Goal: Transaction & Acquisition: Purchase product/service

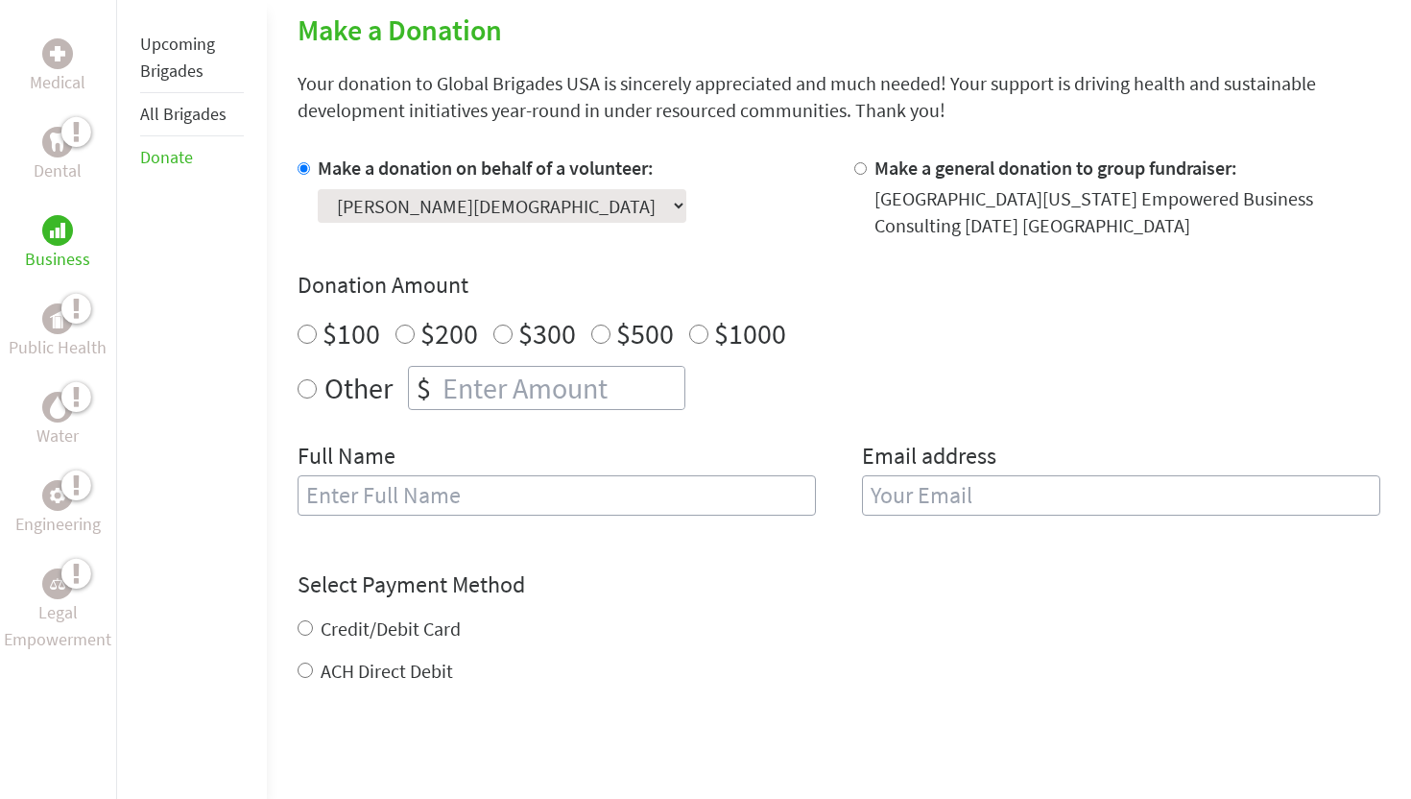
scroll to position [488, 0]
radio input "true"
click at [484, 378] on input "number" at bounding box center [562, 386] width 246 height 42
type input "250"
click at [519, 477] on input "text" at bounding box center [557, 493] width 518 height 40
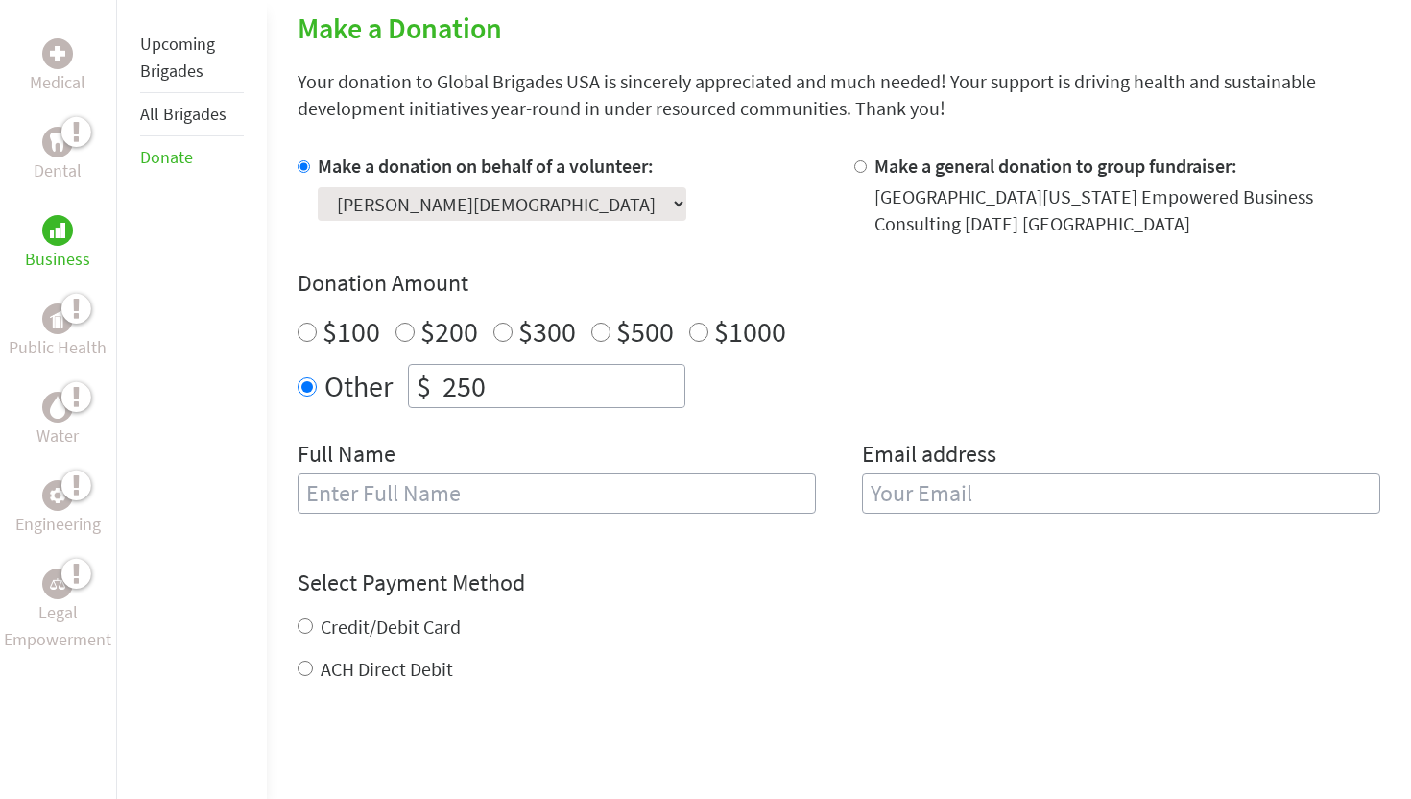
type input "[PERSON_NAME][DEMOGRAPHIC_DATA]"
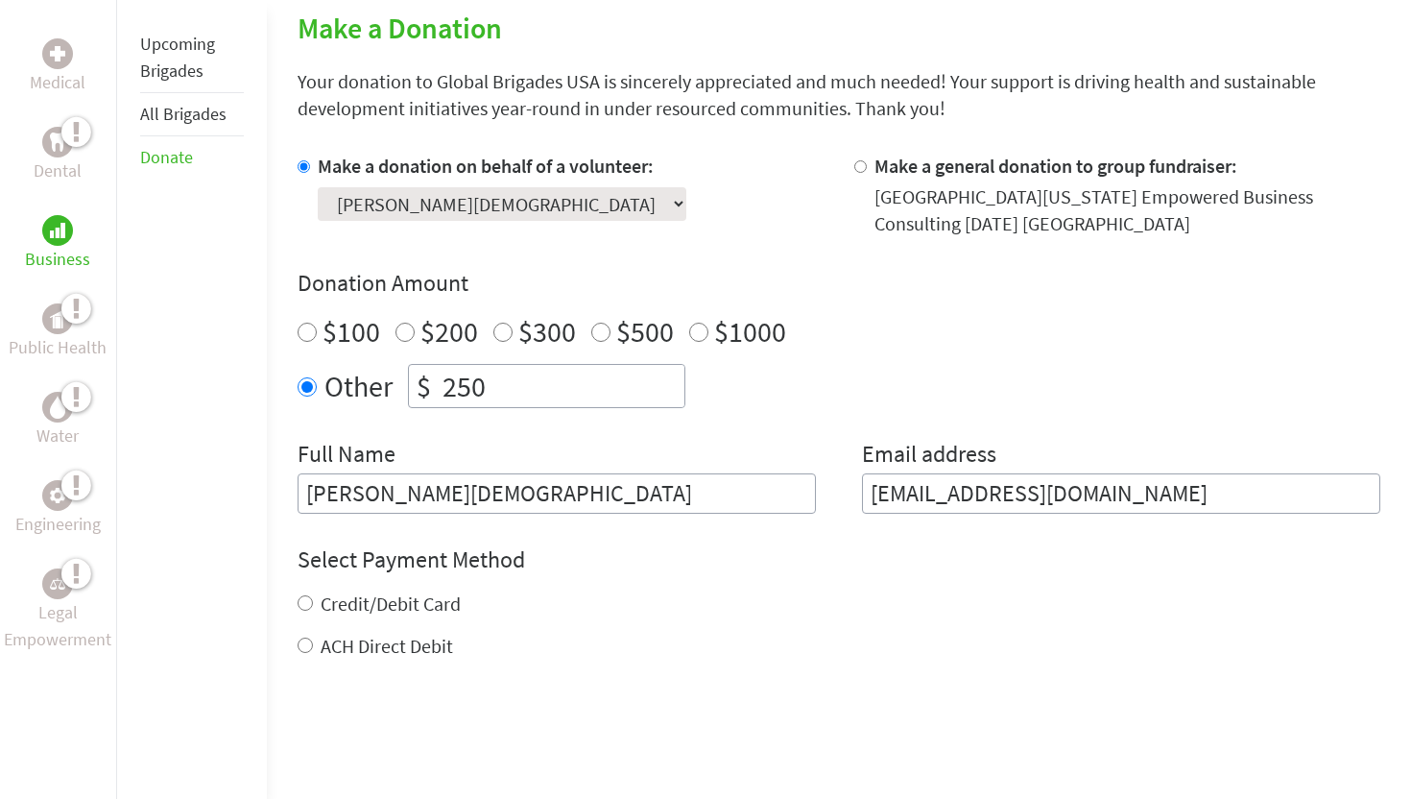
drag, startPoint x: 1116, startPoint y: 491, endPoint x: 810, endPoint y: 490, distance: 306.2
click at [810, 490] on div "Full Name [PERSON_NAME][DEMOGRAPHIC_DATA] Email address [EMAIL_ADDRESS][DOMAIN_…" at bounding box center [839, 476] width 1083 height 75
type input "[EMAIL_ADDRESS][DOMAIN_NAME]"
click at [809, 615] on div "Credit/Debit Card" at bounding box center [839, 603] width 1083 height 27
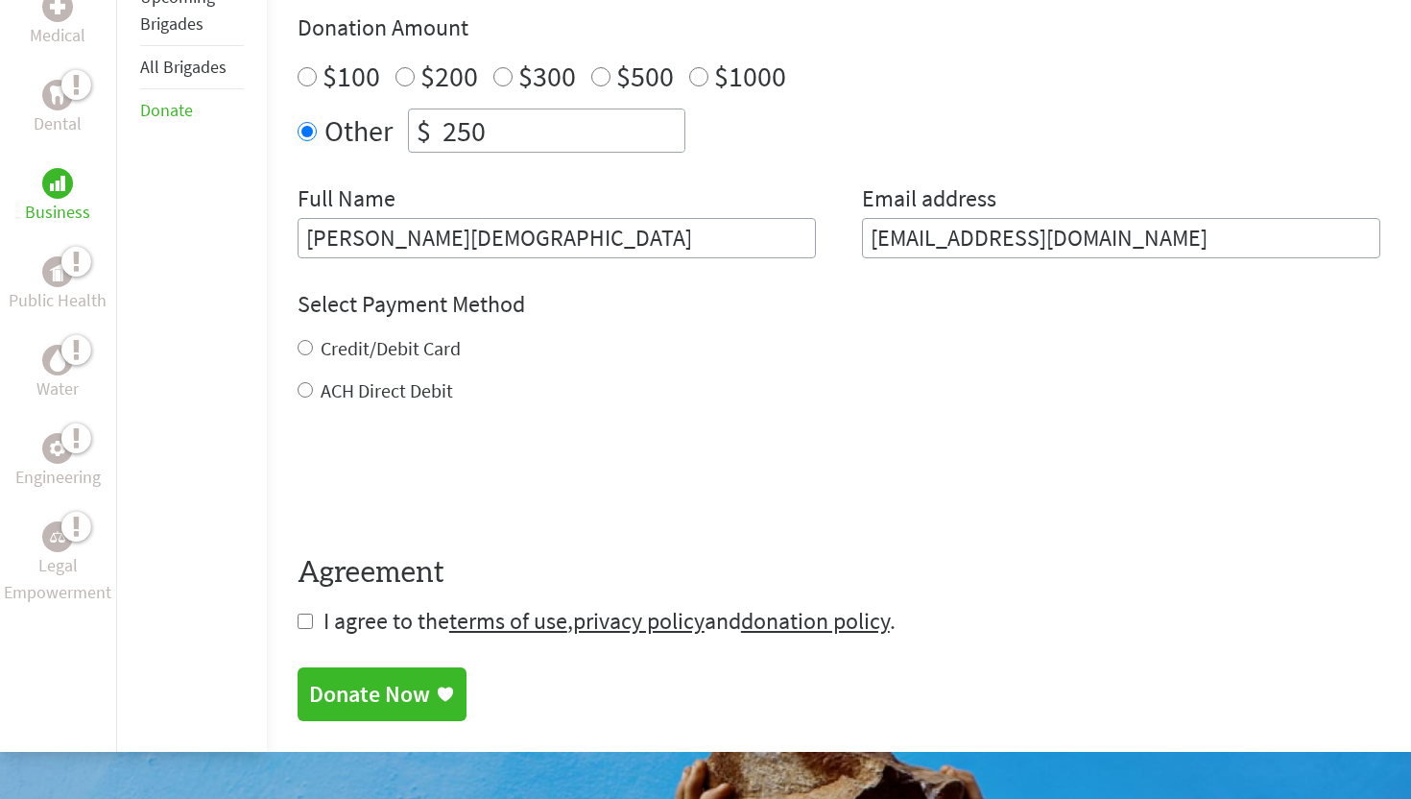
scroll to position [729, 0]
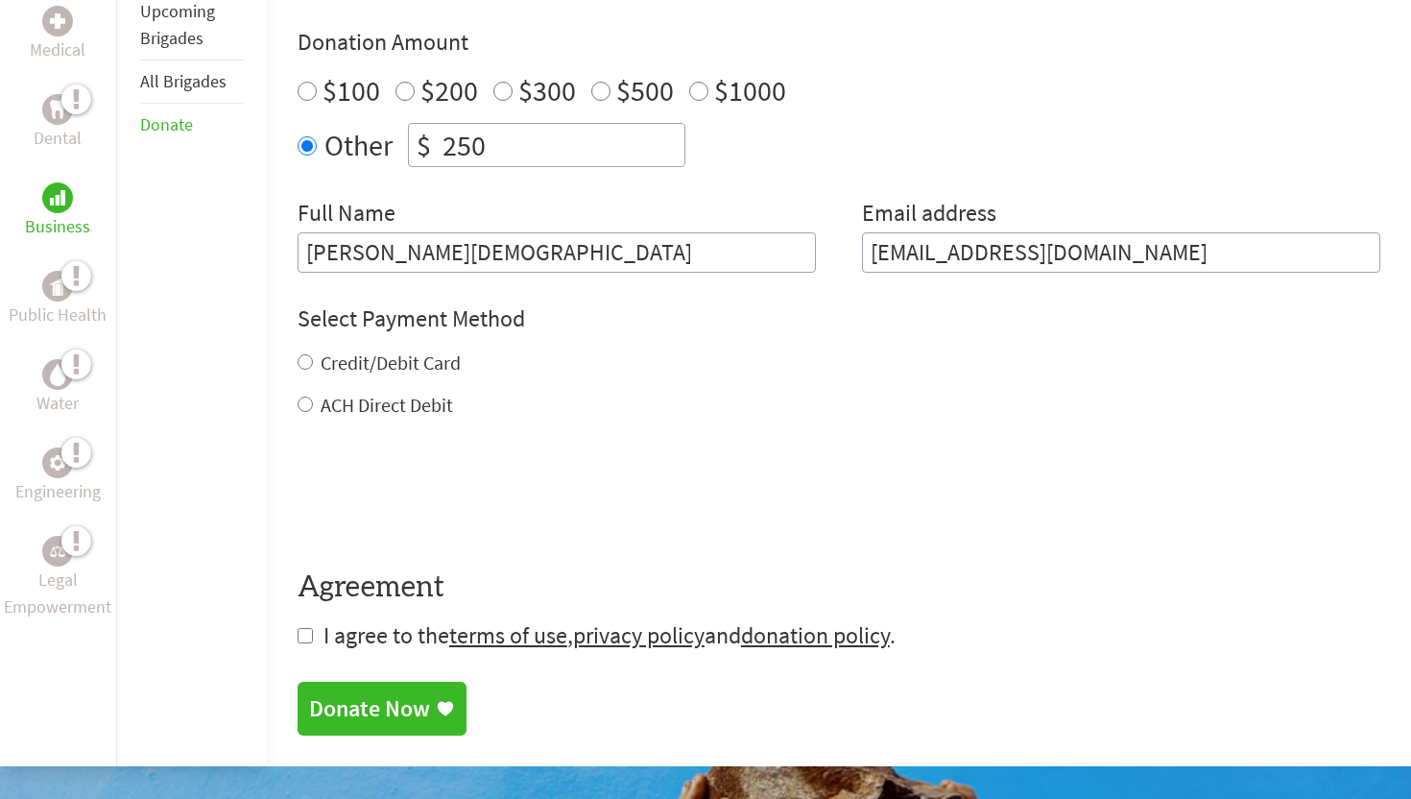
click at [413, 360] on label "Credit/Debit Card" at bounding box center [391, 362] width 140 height 24
click at [313, 360] on input "Credit/Debit Card" at bounding box center [305, 361] width 15 height 15
radio input "true"
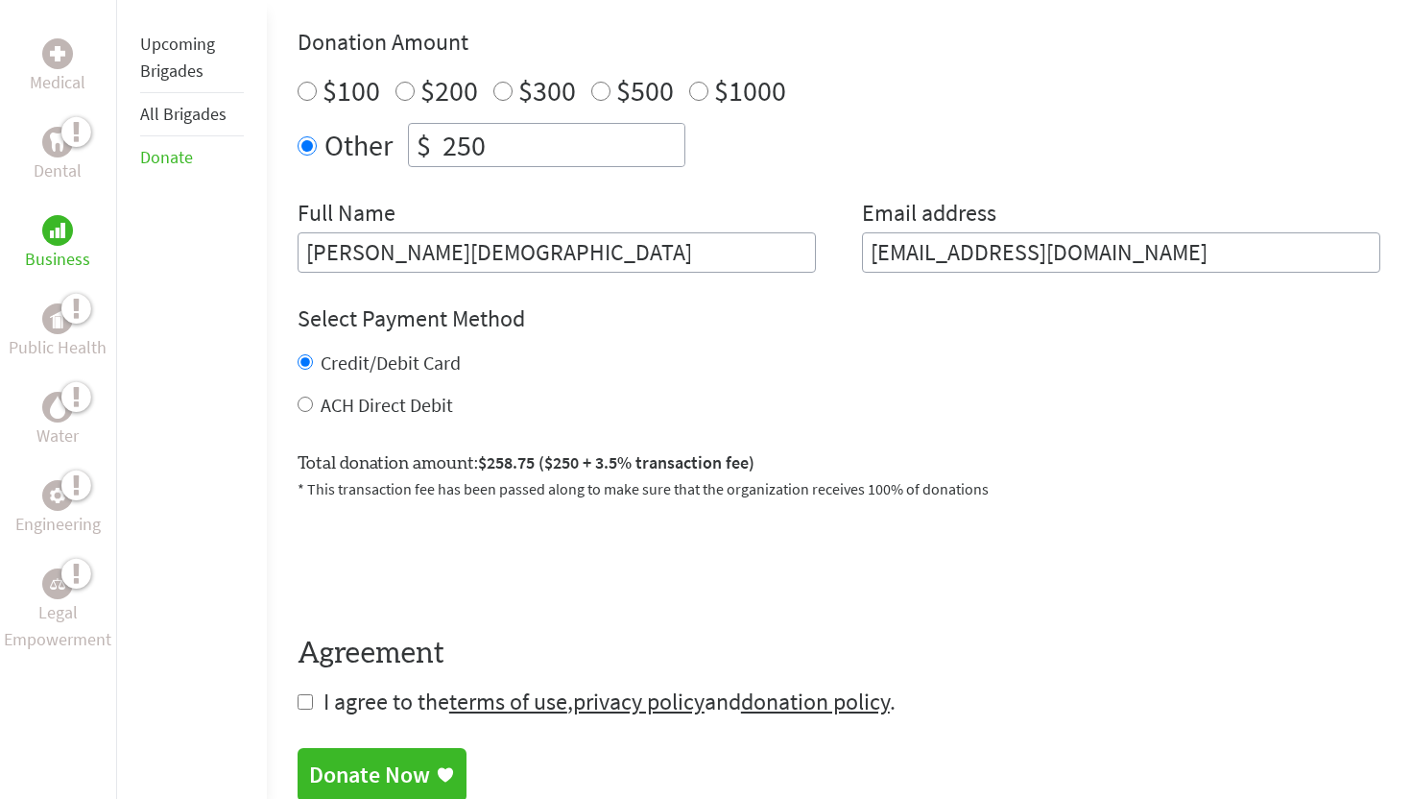
click at [383, 405] on label "ACH Direct Debit" at bounding box center [387, 405] width 132 height 24
click at [313, 405] on input "ACH Direct Debit" at bounding box center [305, 403] width 15 height 15
radio input "true"
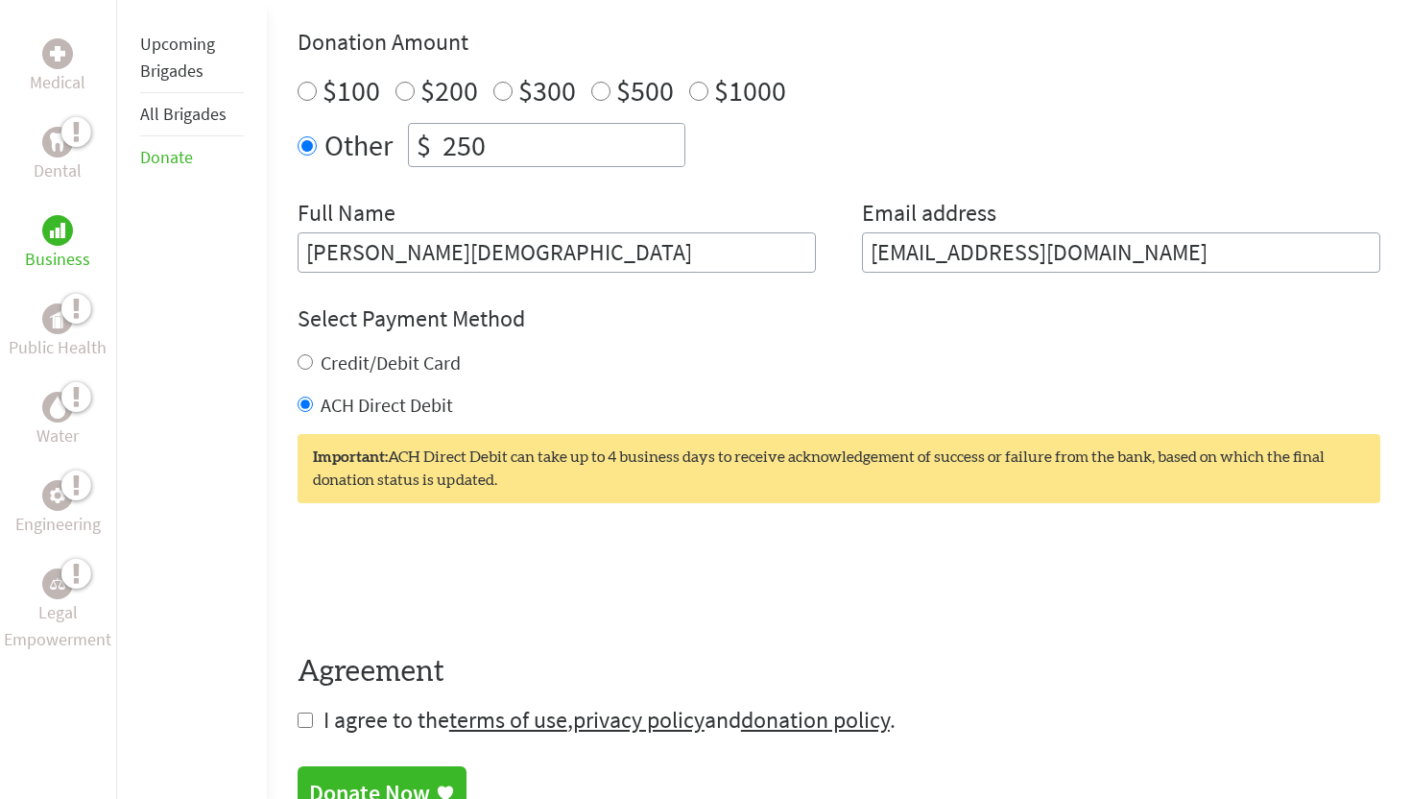
click at [392, 346] on div "Select Payment Method NOTE: American Express is not accepted. Please proceed no…" at bounding box center [839, 360] width 1083 height 115
click at [392, 353] on label "Credit/Debit Card" at bounding box center [391, 362] width 140 height 24
click at [313, 354] on input "Credit/Debit Card" at bounding box center [305, 361] width 15 height 15
radio input "true"
